Goal: Task Accomplishment & Management: Complete application form

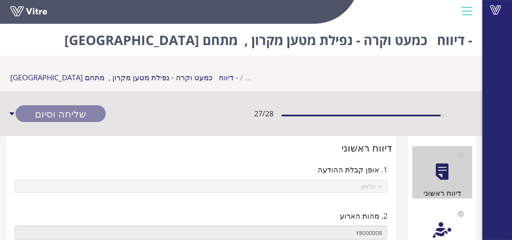
type input "7330T-RM000LC מתחם [GEOGRAPHIC_DATA]"
type input "794069 [PERSON_NAME]"
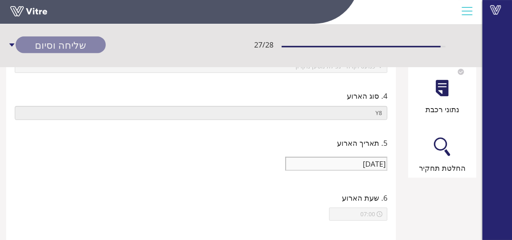
scroll to position [216, 0]
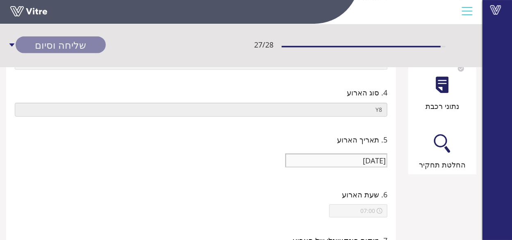
click at [443, 150] on div at bounding box center [442, 143] width 18 height 18
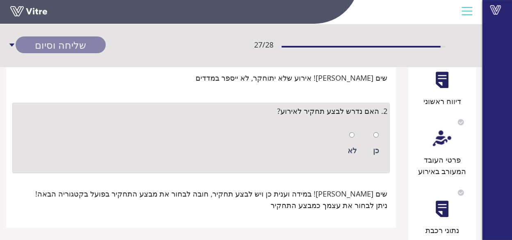
scroll to position [96, 0]
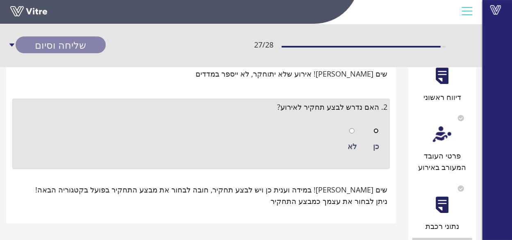
click at [378, 130] on input "radio" at bounding box center [375, 130] width 5 height 5
radio input "true"
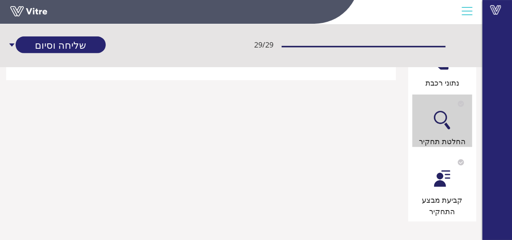
scroll to position [241, 0]
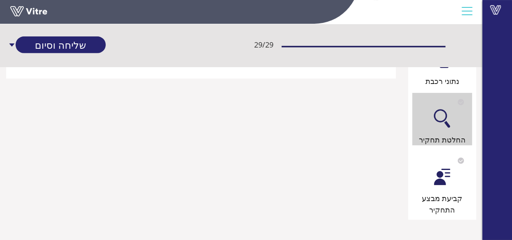
click at [438, 173] on div at bounding box center [442, 177] width 18 height 18
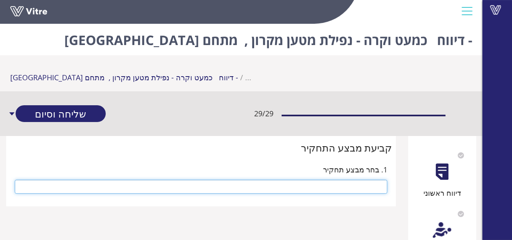
click at [370, 186] on input "text" at bounding box center [201, 187] width 373 height 14
type input "j"
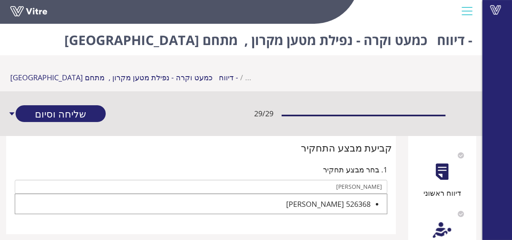
click at [336, 203] on div "526368 [PERSON_NAME]" at bounding box center [192, 203] width 355 height 11
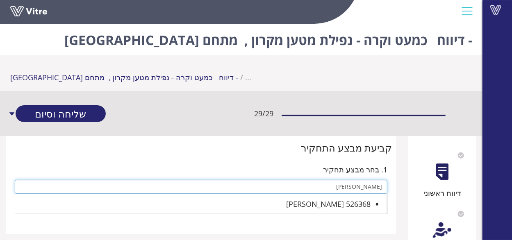
type input "526368 [PERSON_NAME]"
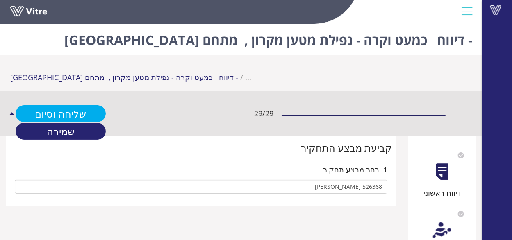
click at [59, 114] on link "שליחה וסיום" at bounding box center [61, 113] width 90 height 17
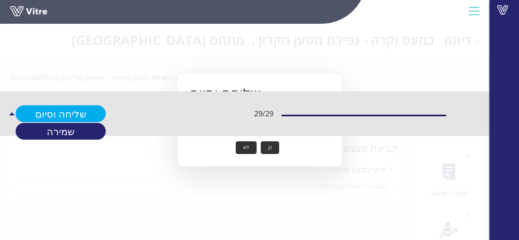
click at [63, 111] on link "שליחה וסיום" at bounding box center [61, 113] width 90 height 17
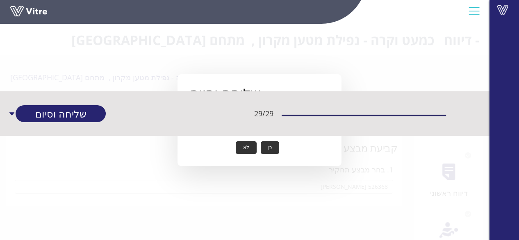
click at [271, 146] on button "כן" at bounding box center [270, 147] width 18 height 13
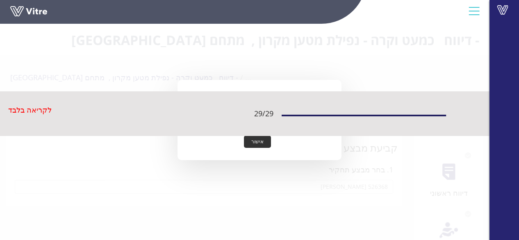
click at [261, 142] on button "אישור" at bounding box center [257, 142] width 27 height 13
